Goal: Task Accomplishment & Management: Manage account settings

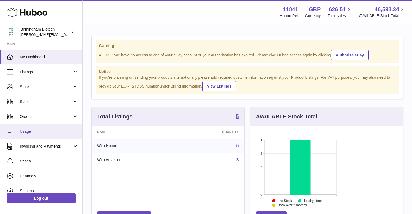
scroll to position [86, 101]
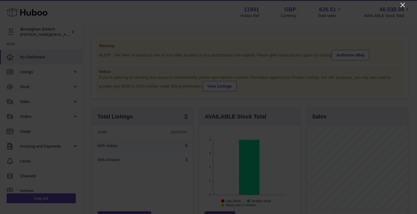
click at [405, 6] on icon "Close" at bounding box center [402, 5] width 7 height 7
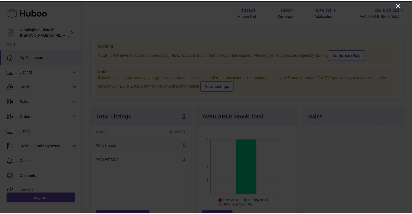
scroll to position [275461, 275447]
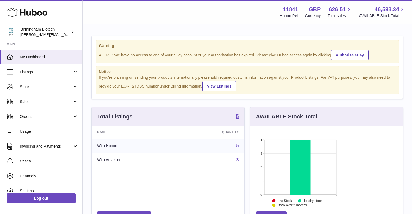
click at [405, 6] on div at bounding box center [206, 107] width 412 height 214
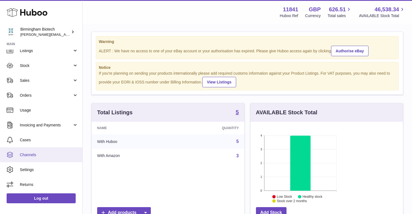
scroll to position [7, 0]
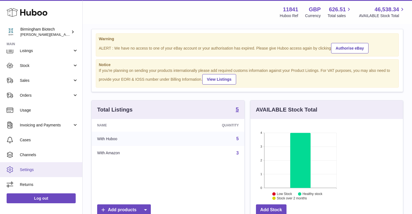
click at [40, 168] on span "Settings" at bounding box center [49, 169] width 58 height 5
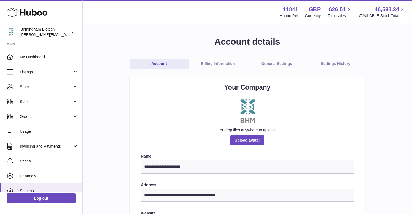
click at [268, 65] on link "General Settings" at bounding box center [277, 64] width 59 height 10
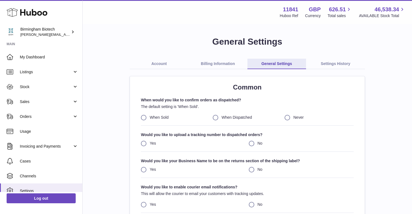
click at [333, 62] on link "Settings History" at bounding box center [335, 64] width 59 height 10
